Goal: Information Seeking & Learning: Learn about a topic

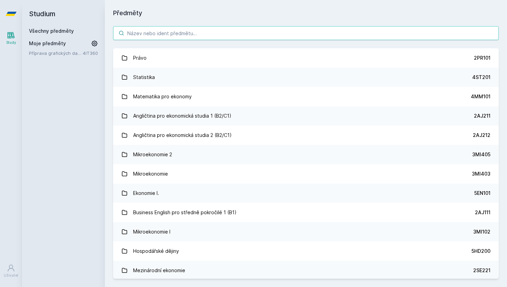
click at [186, 33] on input "search" at bounding box center [305, 33] width 385 height 14
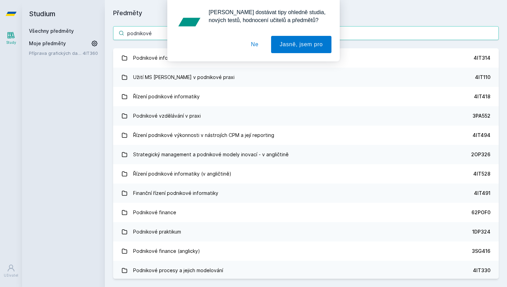
type input "podnikové"
click at [259, 44] on button "Ne" at bounding box center [254, 44] width 25 height 17
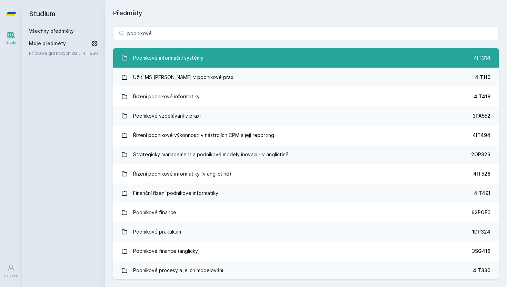
click at [222, 49] on link "Podnikové informační systémy 4IT314" at bounding box center [305, 57] width 385 height 19
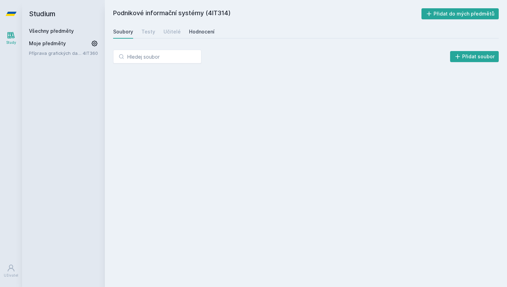
click at [193, 31] on div "Hodnocení" at bounding box center [201, 31] width 25 height 7
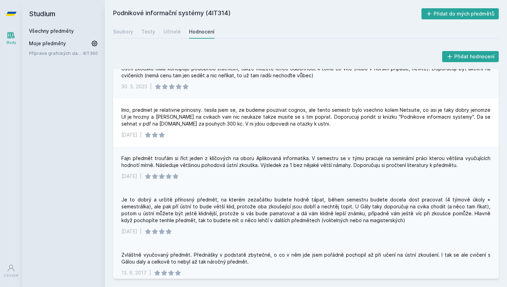
scroll to position [674, 0]
